Goal: Information Seeking & Learning: Learn about a topic

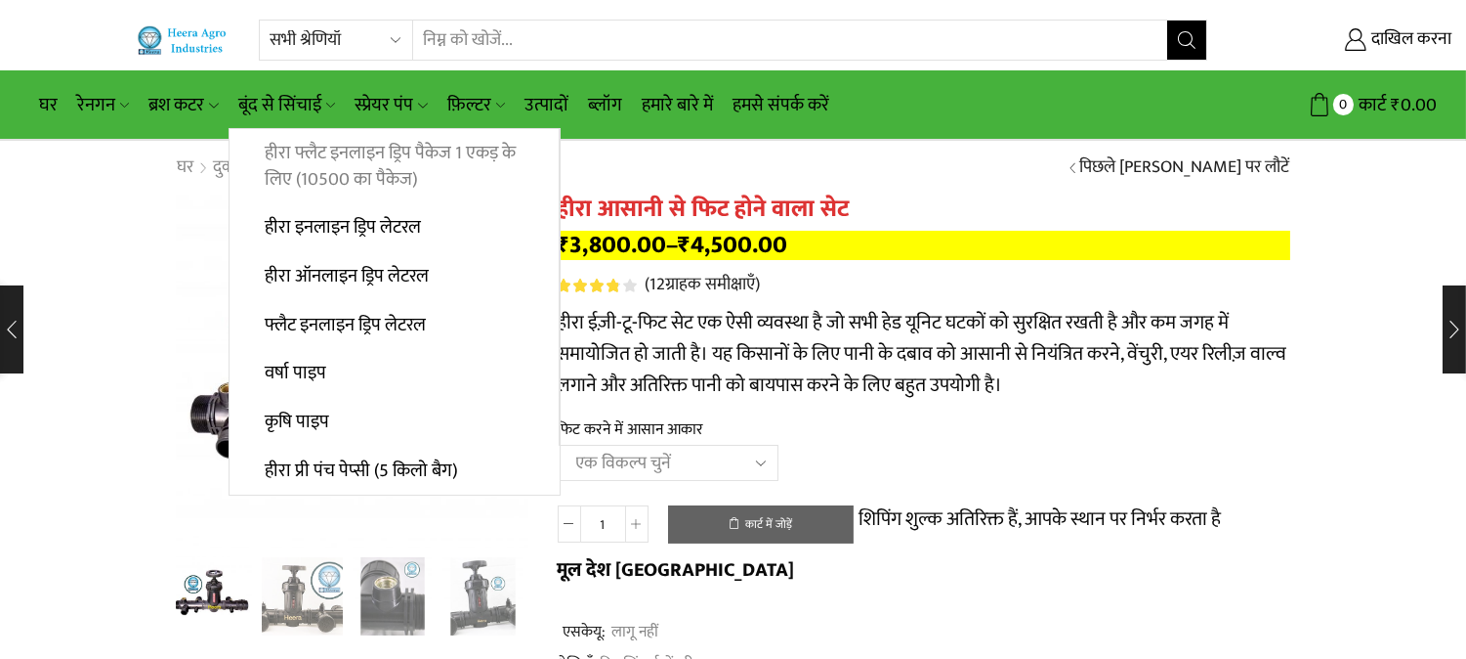
click at [289, 149] on font "हीरा फ्लैट इनलाइन ड्रिप पैकेज 1 एकड़ के लिए (10500 का पैकेज)" at bounding box center [390, 166] width 251 height 57
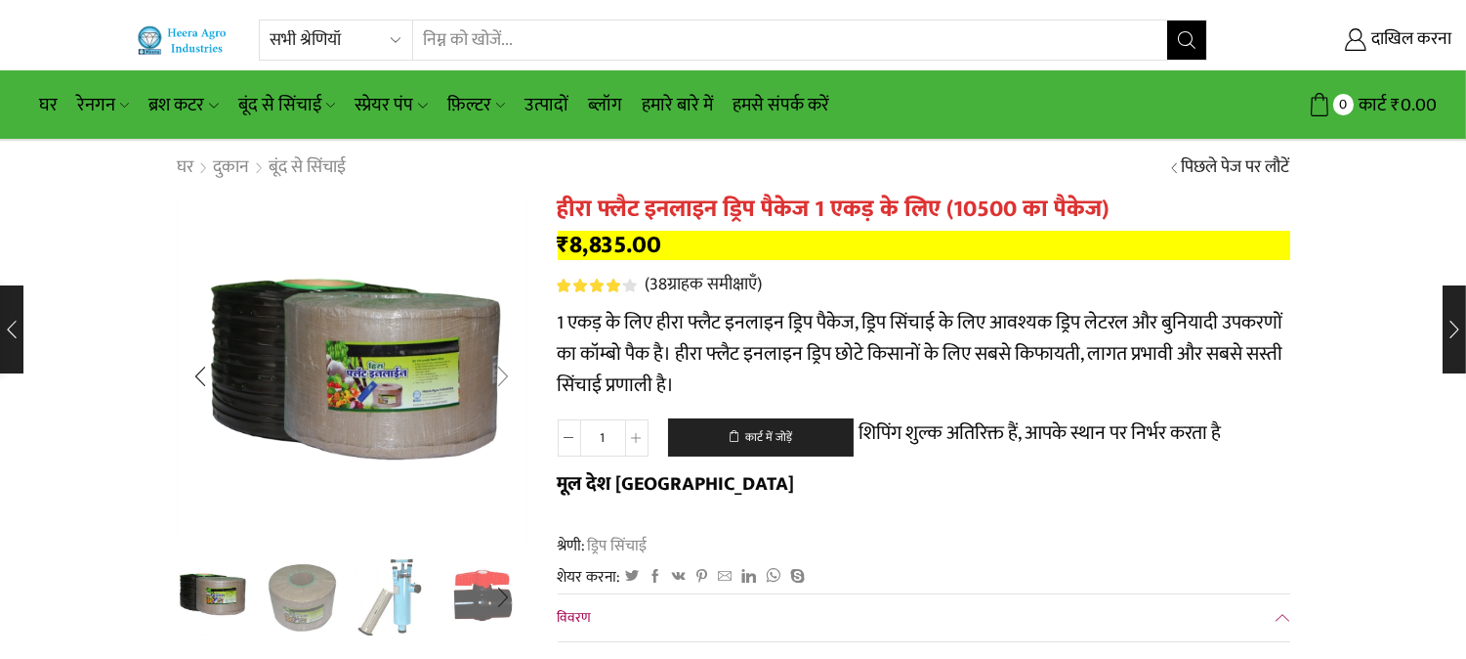
click at [498, 375] on div "अगली स्लाइड" at bounding box center [504, 376] width 49 height 49
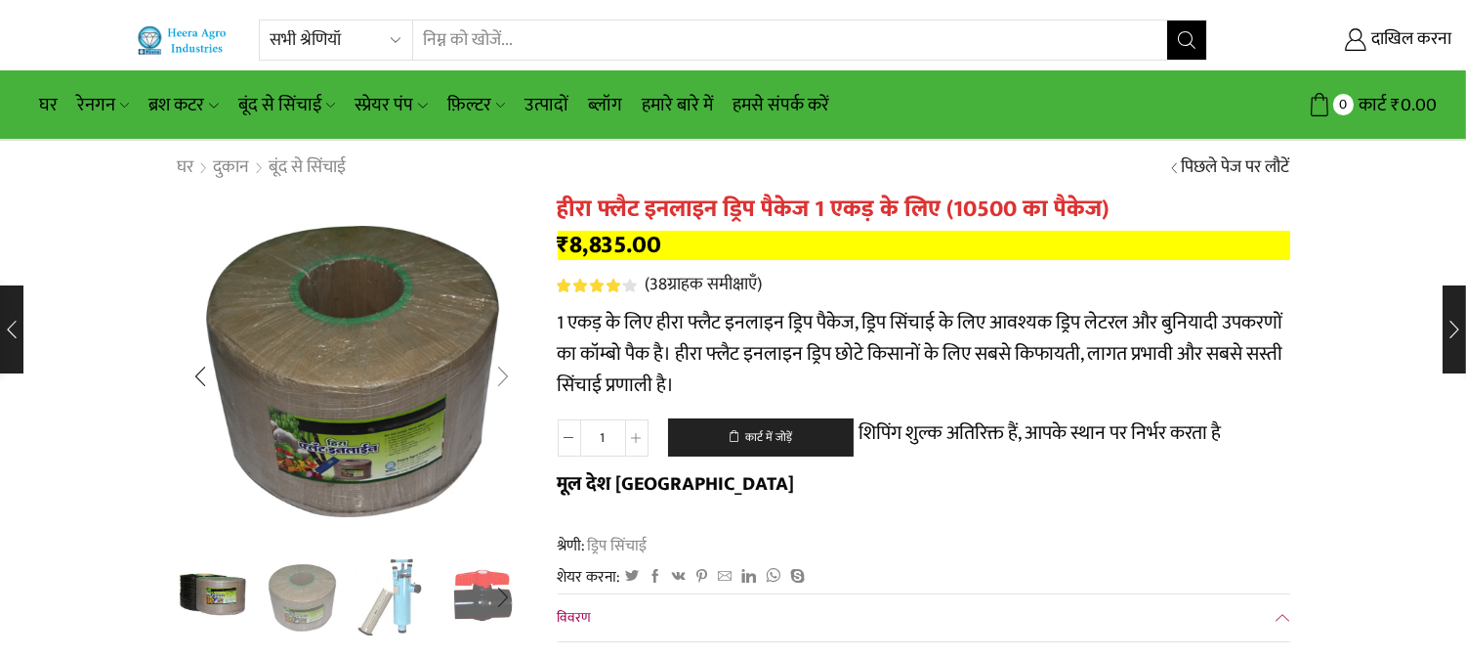
click at [498, 375] on div "अगली स्लाइड" at bounding box center [504, 376] width 49 height 49
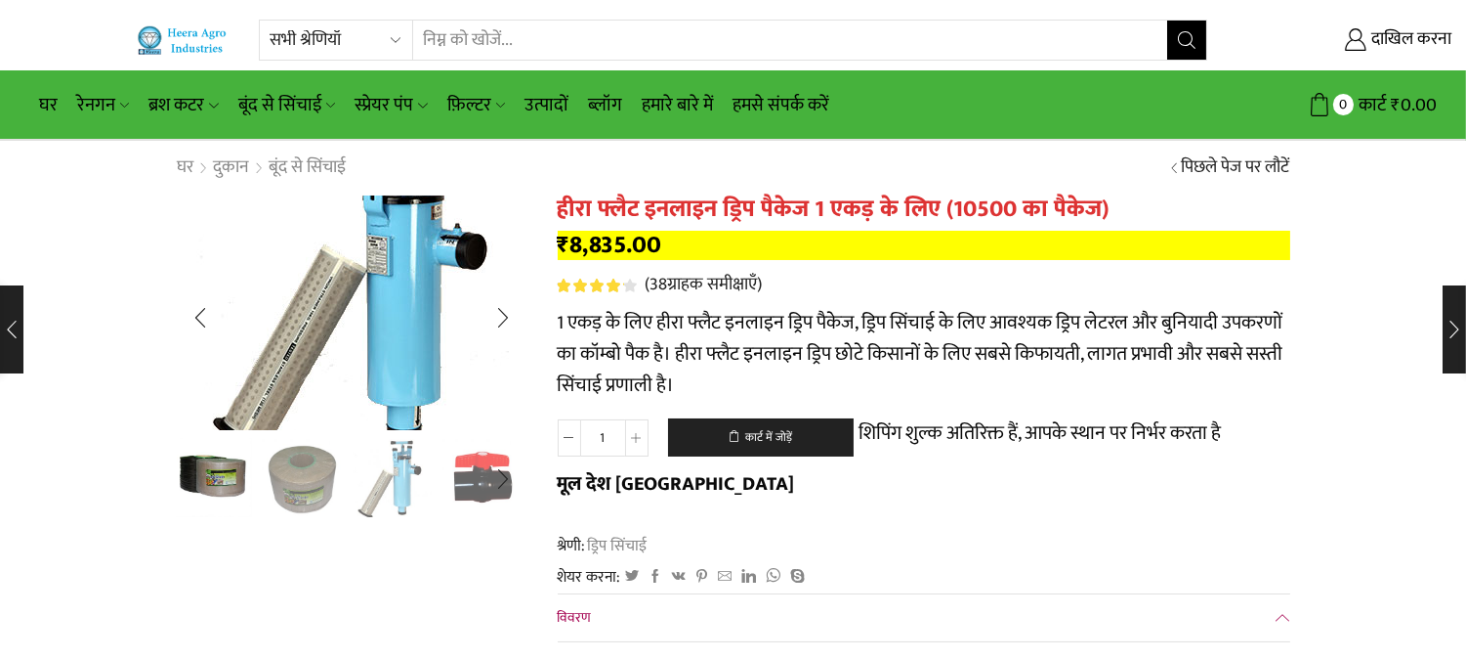
click at [503, 319] on div "अगली स्लाइड" at bounding box center [504, 317] width 49 height 49
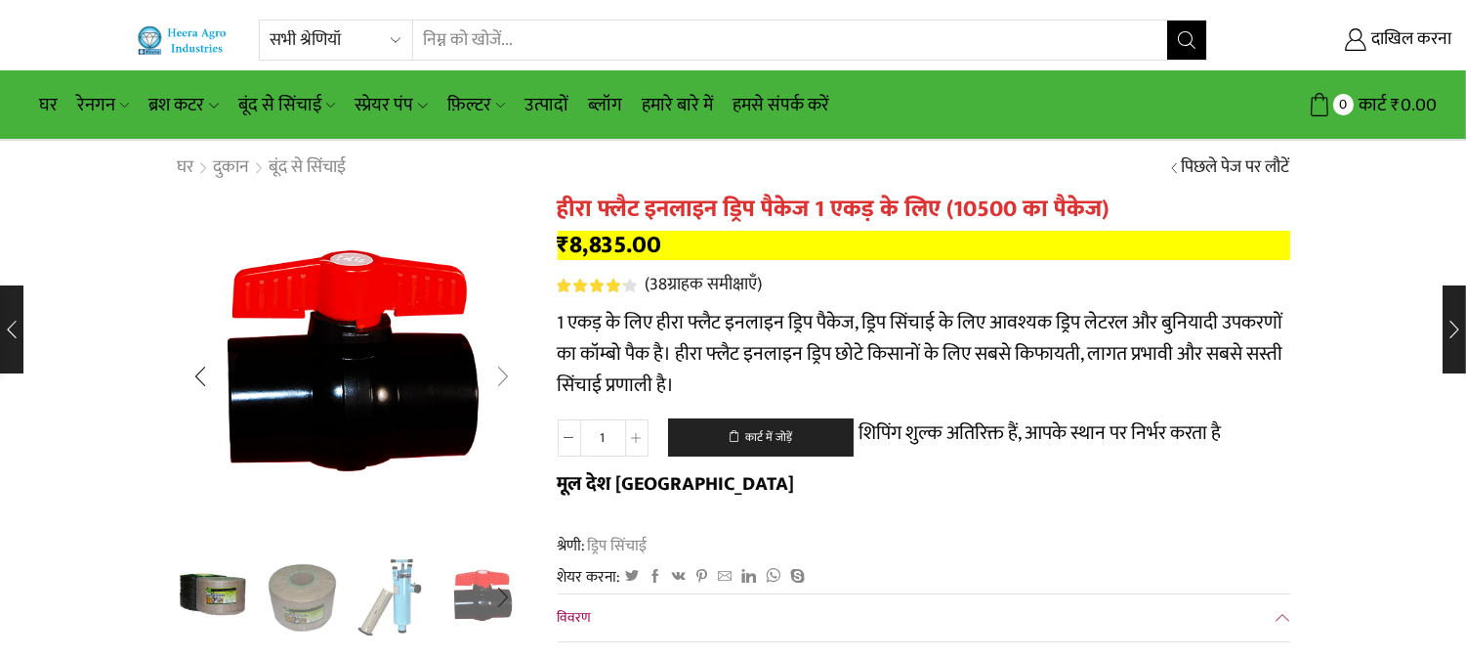
click at [519, 377] on div "अगली स्लाइड" at bounding box center [504, 376] width 49 height 49
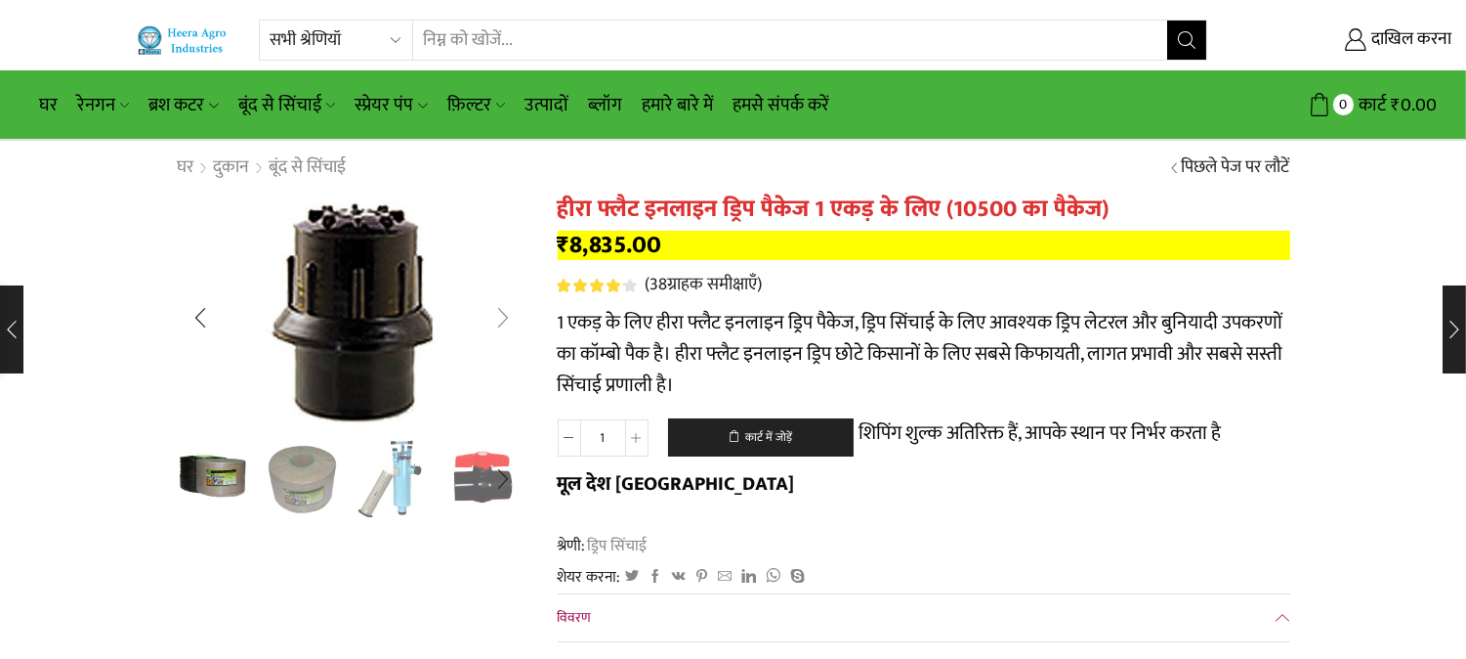
click at [502, 316] on div "अगली स्लाइड" at bounding box center [504, 317] width 49 height 49
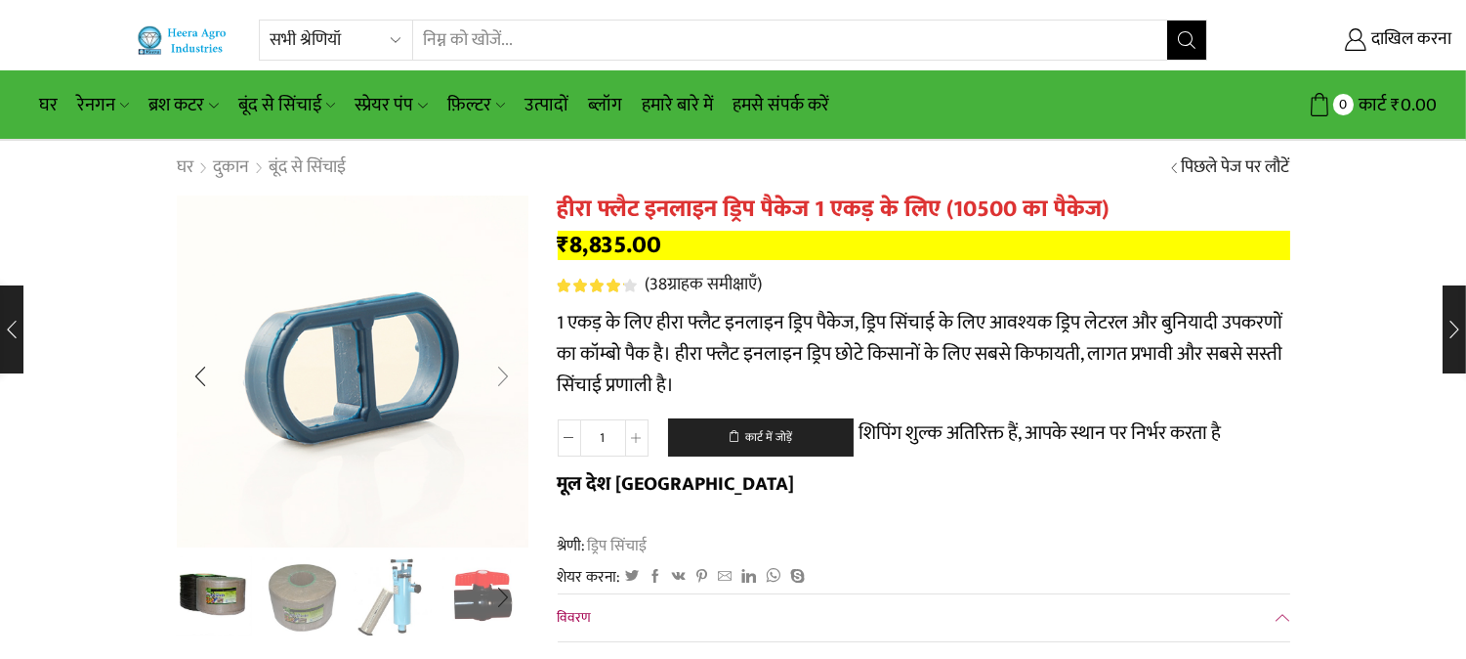
click at [504, 372] on div "अगली स्लाइड" at bounding box center [504, 376] width 49 height 49
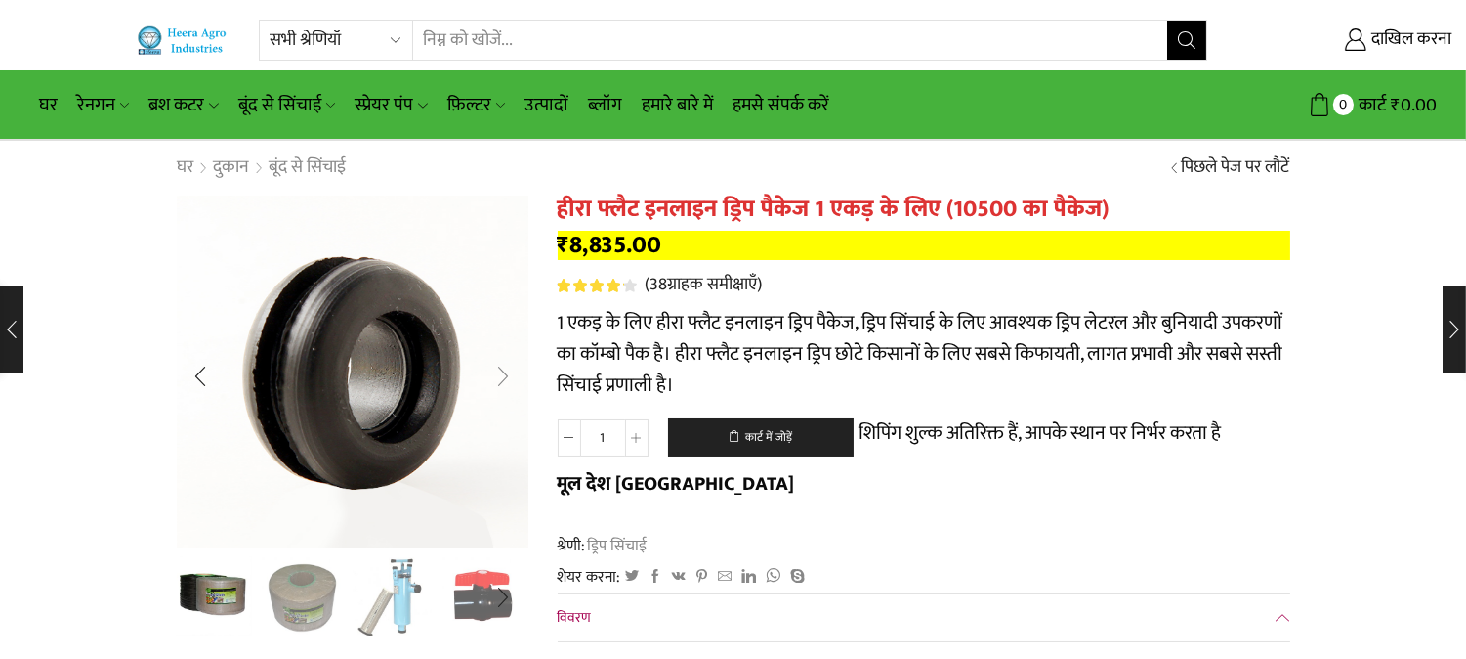
click at [502, 373] on div "अगली स्लाइड" at bounding box center [504, 376] width 49 height 49
click at [502, 372] on div "अगली स्लाइड" at bounding box center [504, 376] width 49 height 49
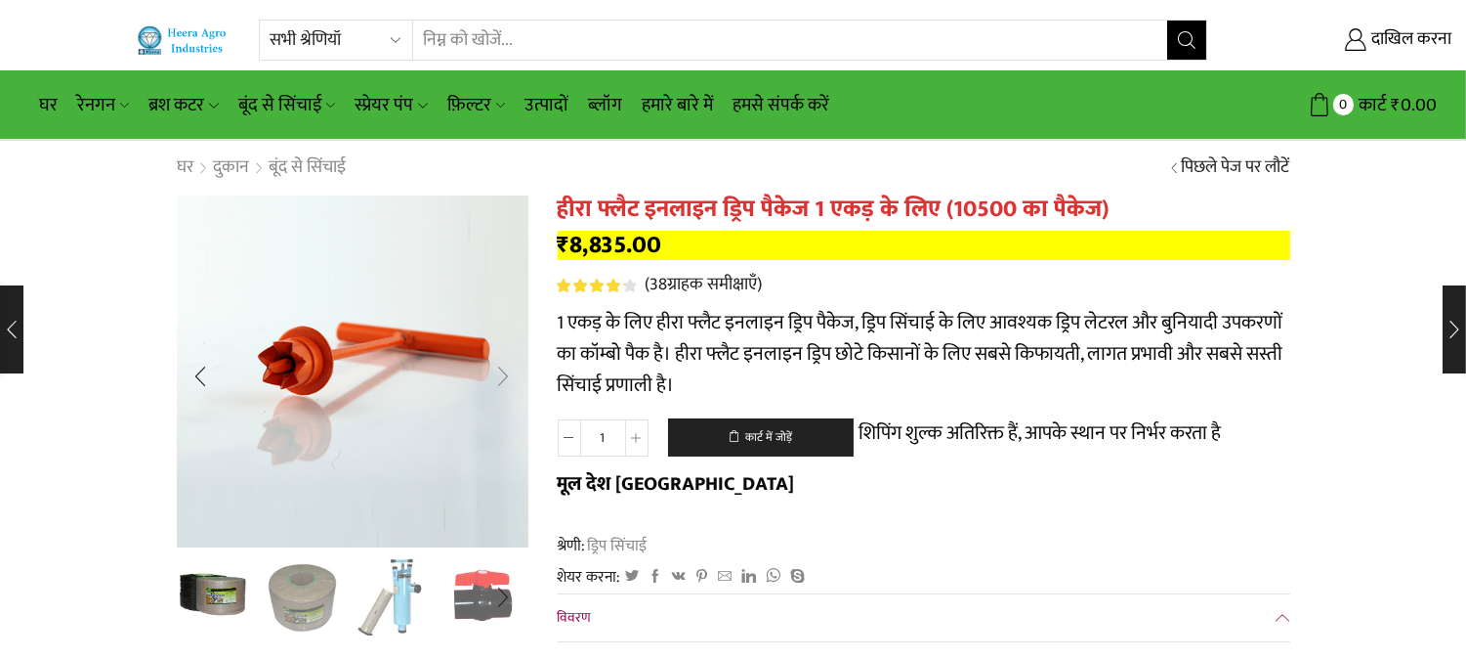
click at [502, 372] on div "अगली स्लाइड" at bounding box center [504, 376] width 49 height 49
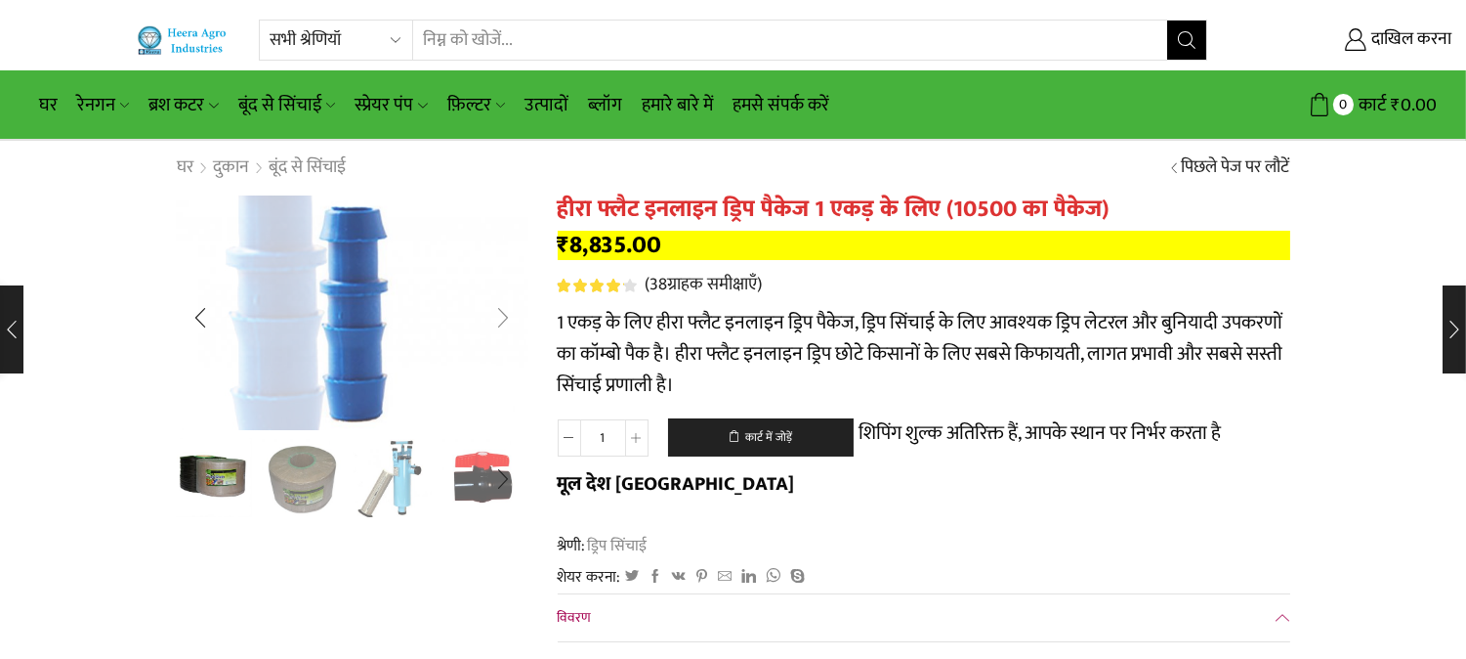
click at [514, 313] on div "अगली स्लाइड" at bounding box center [504, 317] width 49 height 49
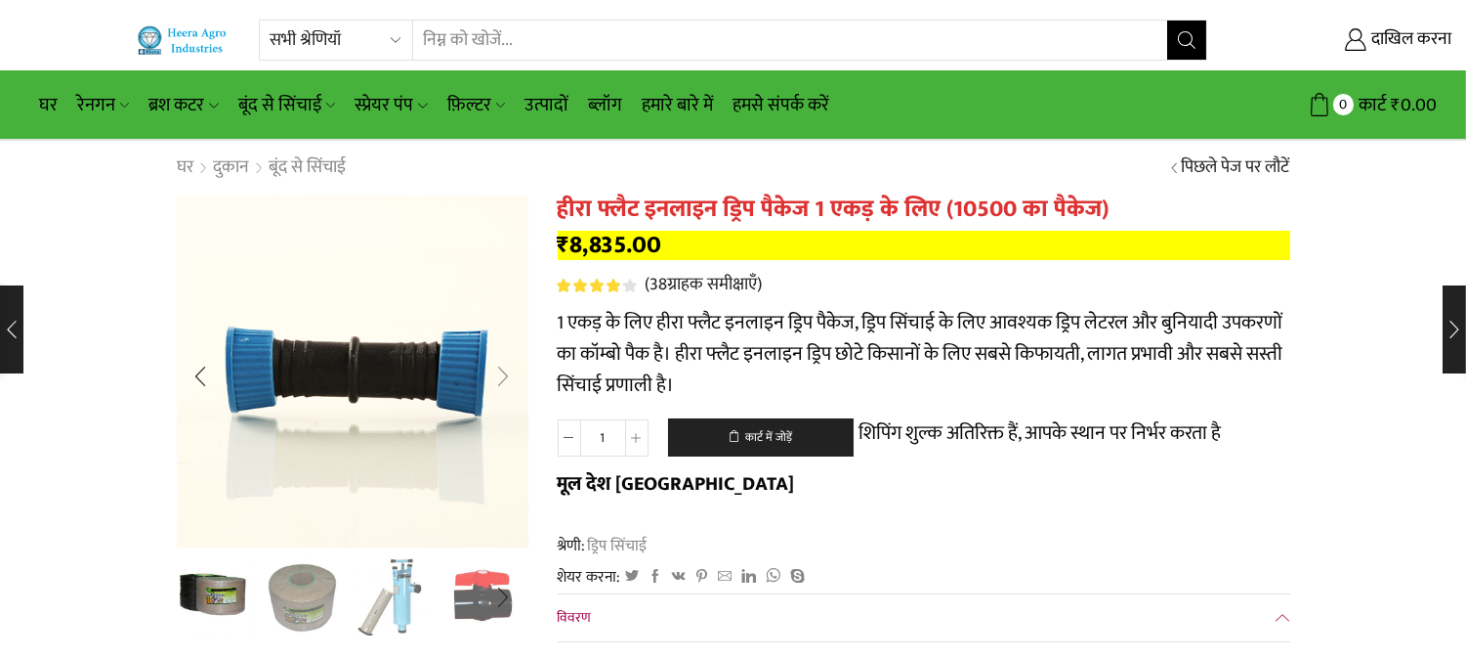
click at [510, 372] on div "अगली स्लाइड" at bounding box center [504, 376] width 49 height 49
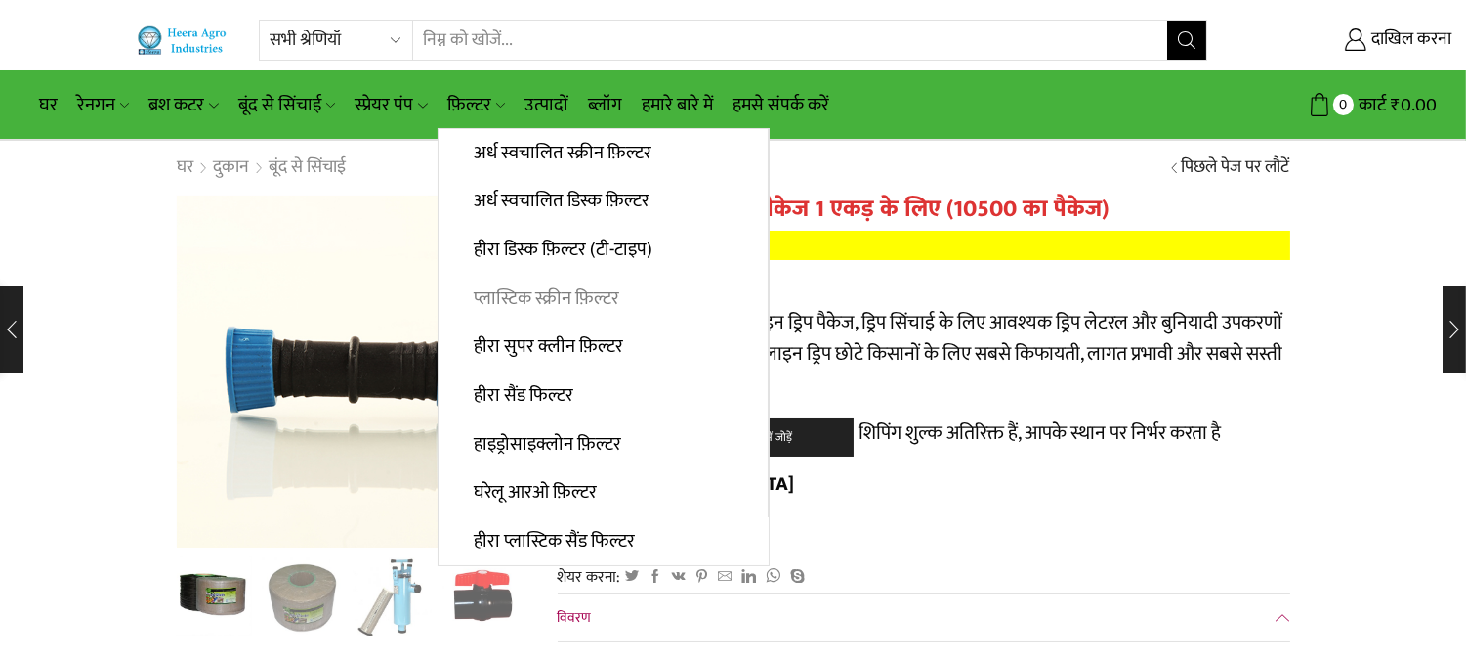
click at [538, 305] on font "प्लास्टिक स्क्रीन फ़िल्टर" at bounding box center [547, 298] width 146 height 30
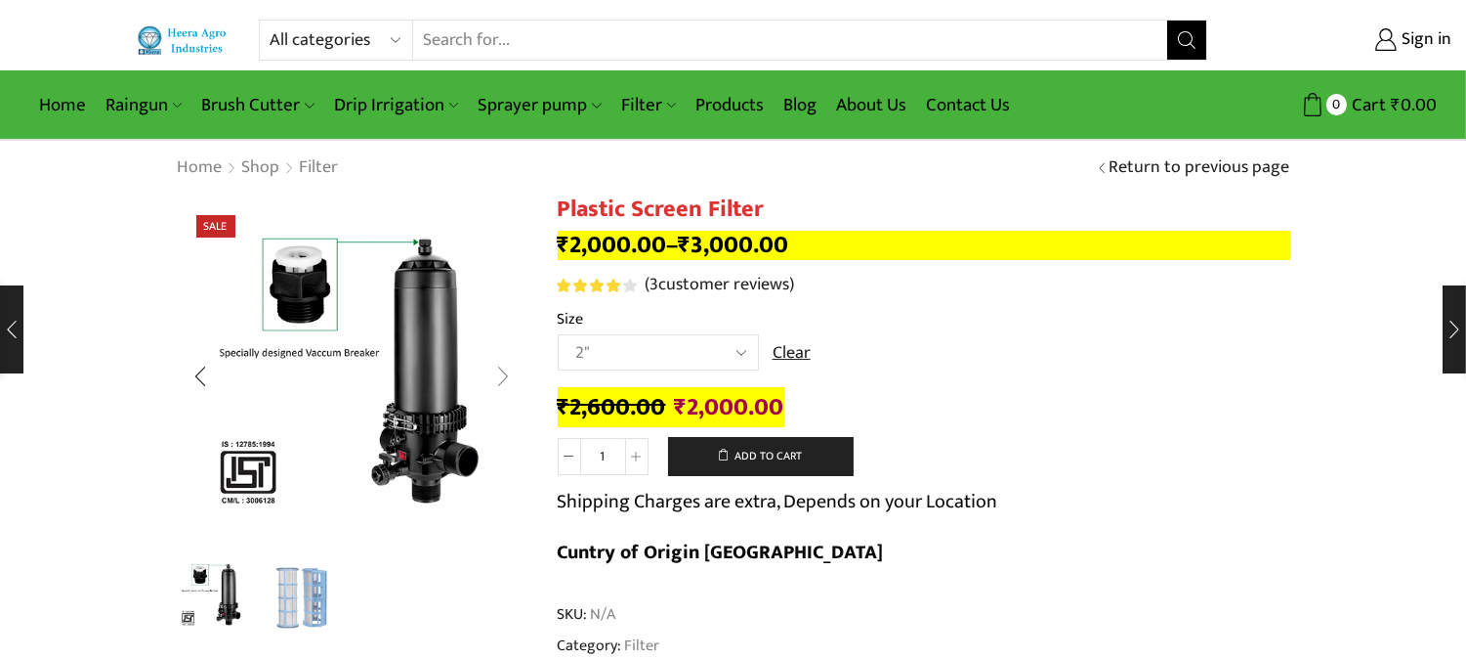
click at [512, 373] on div "Next slide" at bounding box center [504, 376] width 49 height 49
